Goal: Information Seeking & Learning: Understand process/instructions

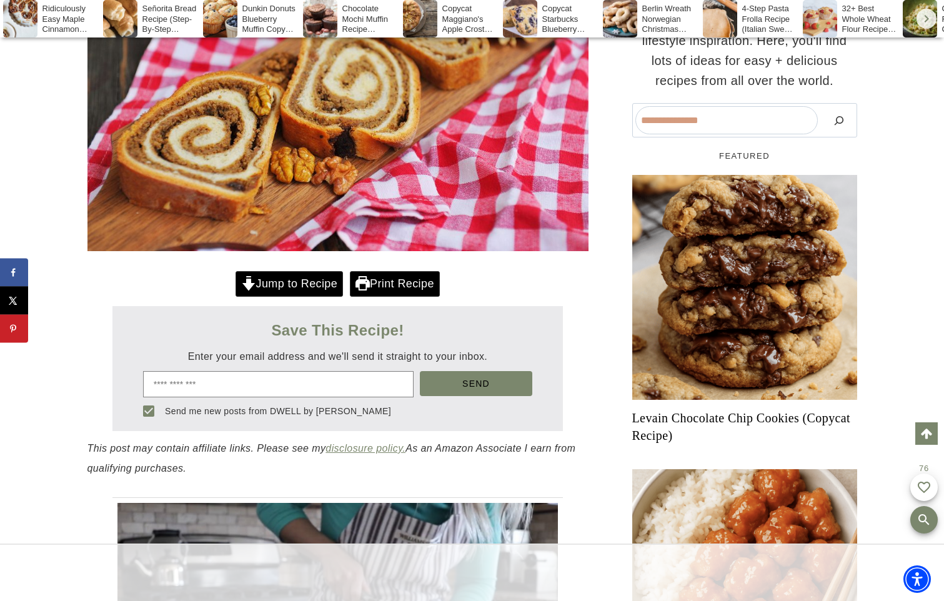
click at [310, 297] on link "Jump to Recipe" at bounding box center [288, 284] width 107 height 26
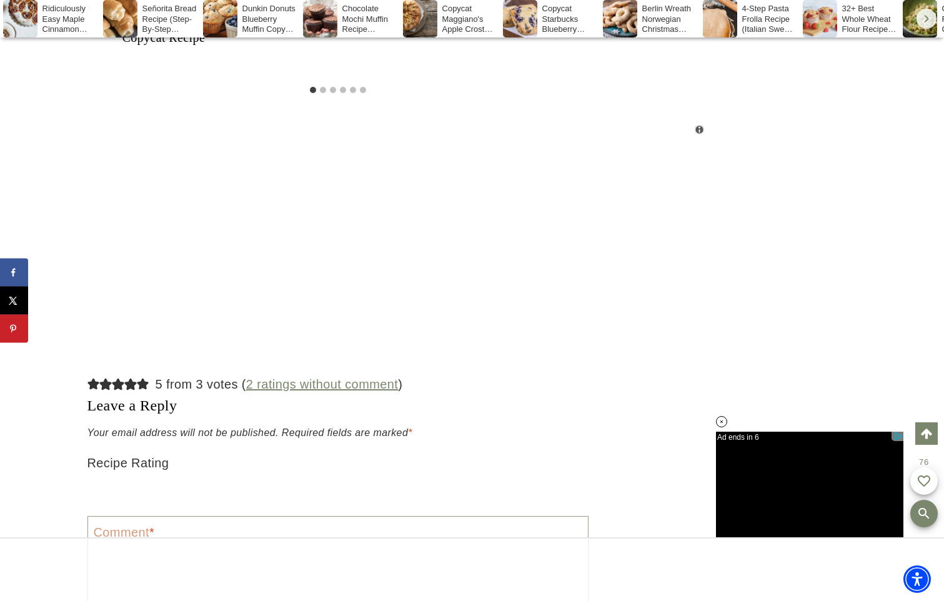
scroll to position [10241, 0]
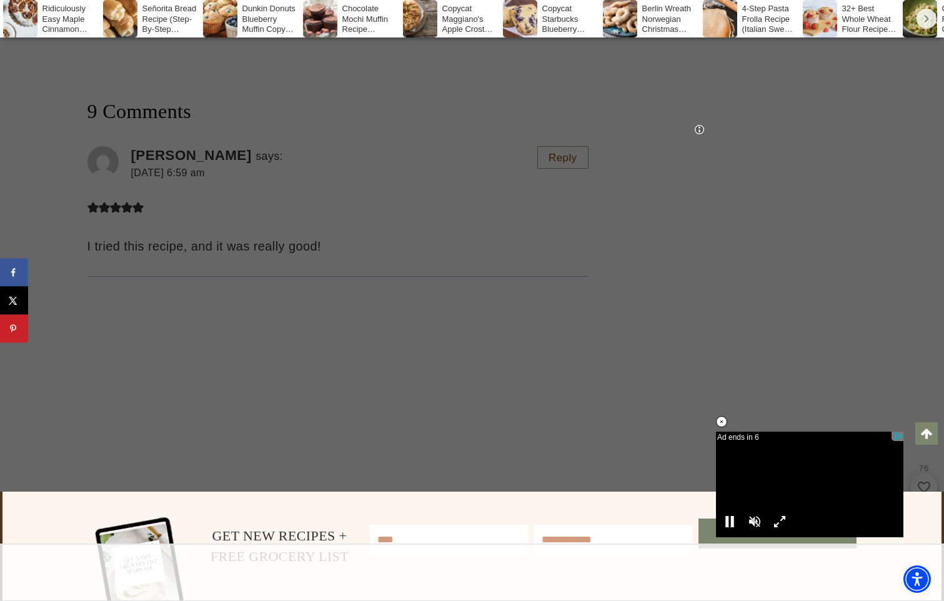
click at [719, 421] on icon at bounding box center [721, 422] width 11 height 11
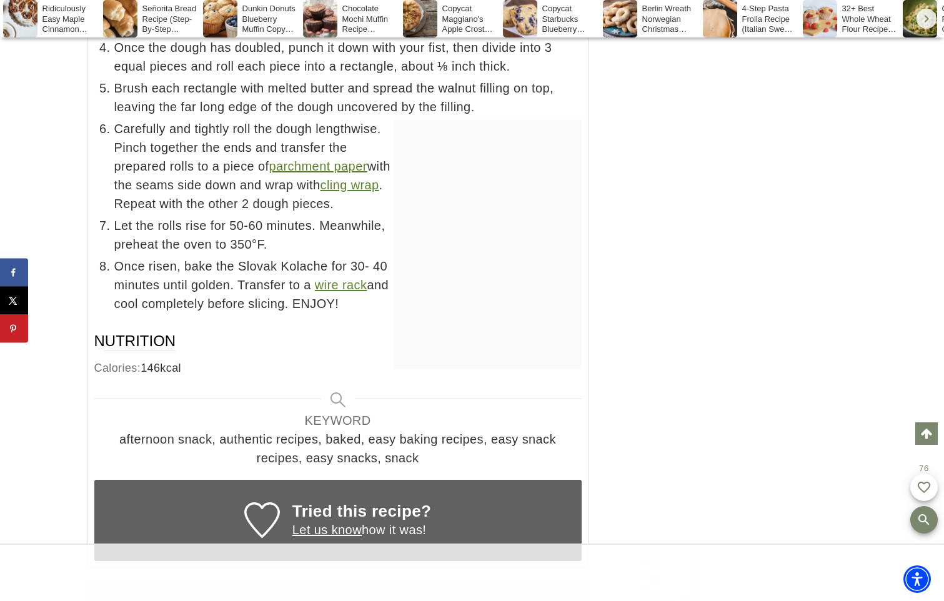
scroll to position [5793, 0]
